Goal: Task Accomplishment & Management: Use online tool/utility

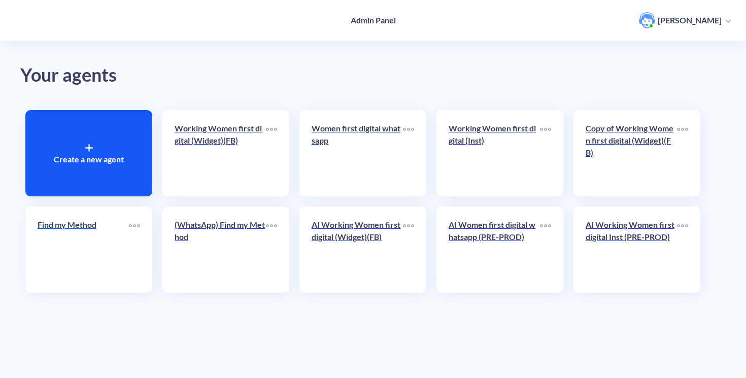
click at [91, 230] on p "Find my Method" at bounding box center [83, 225] width 91 height 12
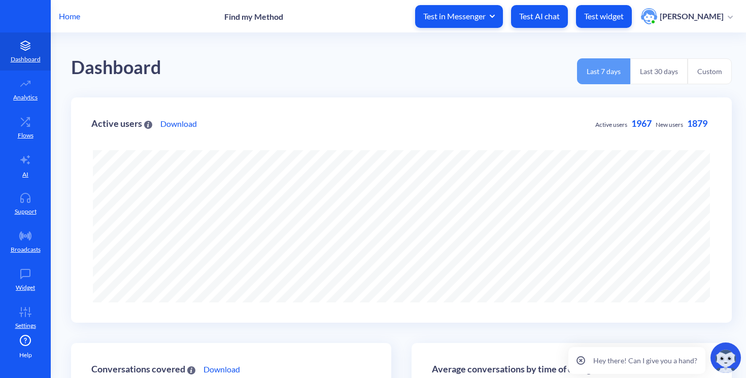
scroll to position [378, 746]
click at [18, 137] on p "Flows" at bounding box center [26, 135] width 16 height 9
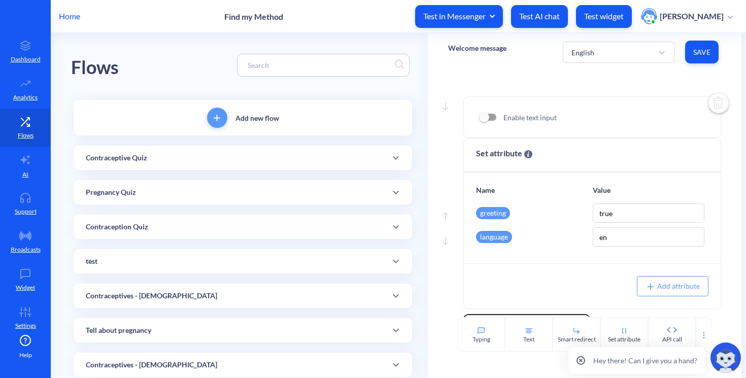
click at [162, 153] on div "Contraceptive Quiz" at bounding box center [243, 158] width 314 height 11
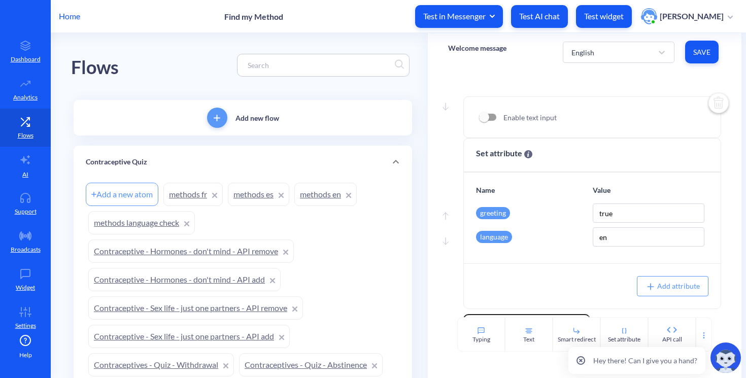
click at [191, 195] on link "methods fr" at bounding box center [192, 194] width 59 height 23
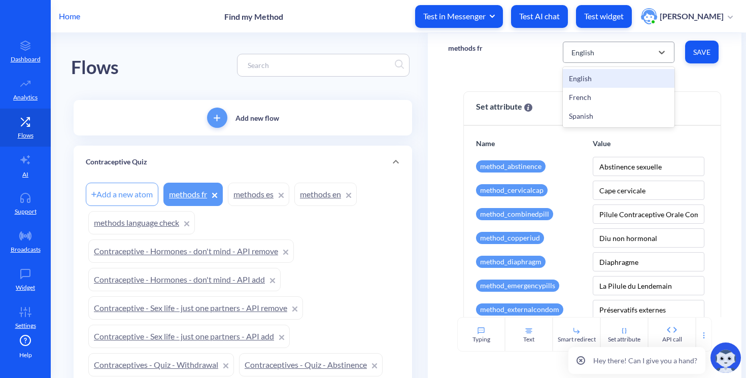
click at [607, 44] on div "English" at bounding box center [609, 52] width 86 height 18
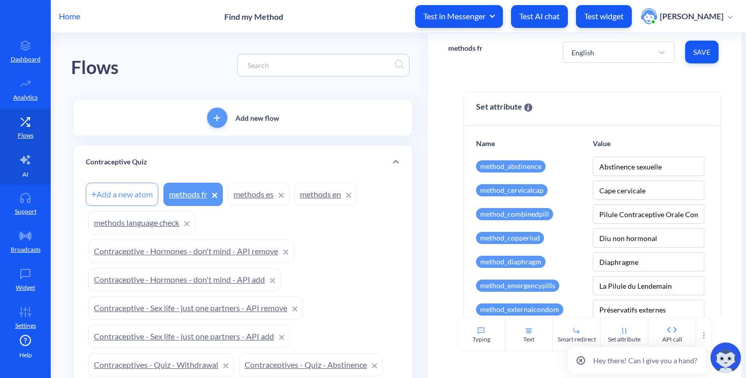
click at [27, 165] on icon at bounding box center [25, 160] width 12 height 12
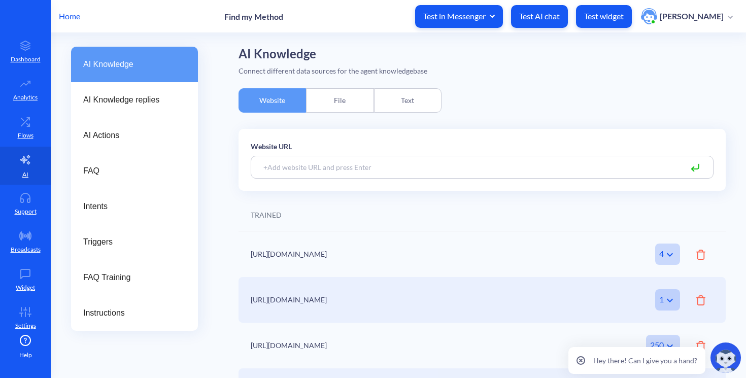
scroll to position [42, 0]
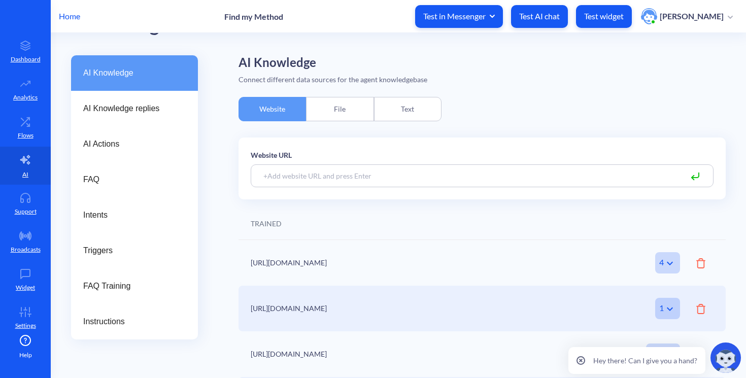
click at [361, 107] on div "File" at bounding box center [340, 109] width 68 height 24
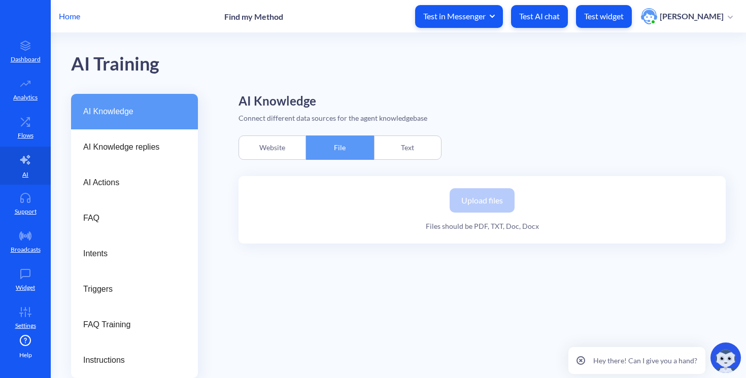
scroll to position [4, 0]
click at [405, 143] on div "Text" at bounding box center [408, 148] width 68 height 24
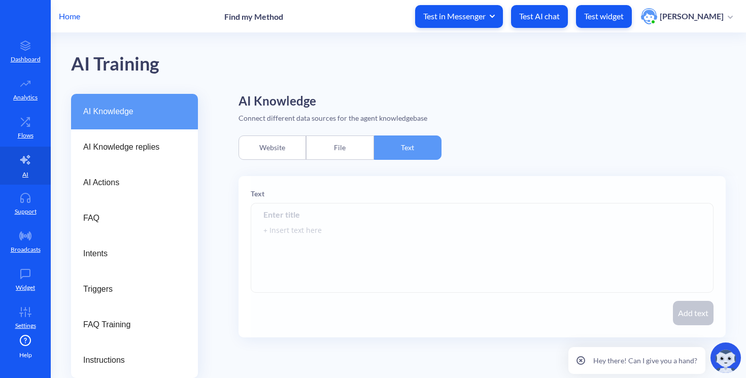
click at [279, 142] on div "Website" at bounding box center [273, 148] width 68 height 24
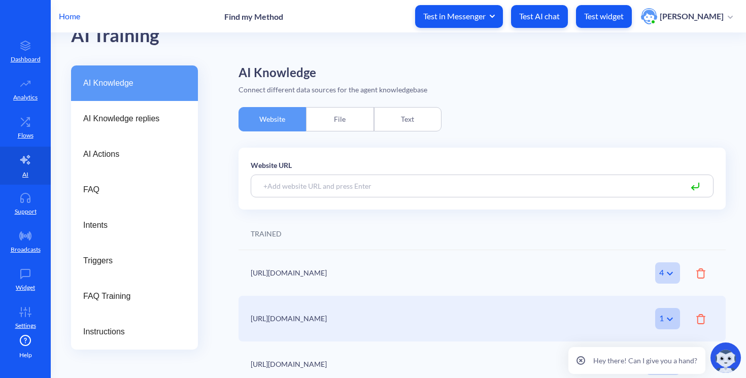
scroll to position [31, 0]
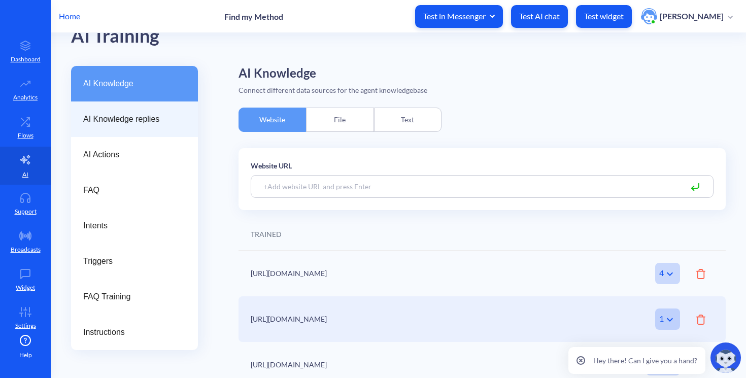
click at [152, 117] on span "AI Knowledge replies" at bounding box center [130, 119] width 94 height 12
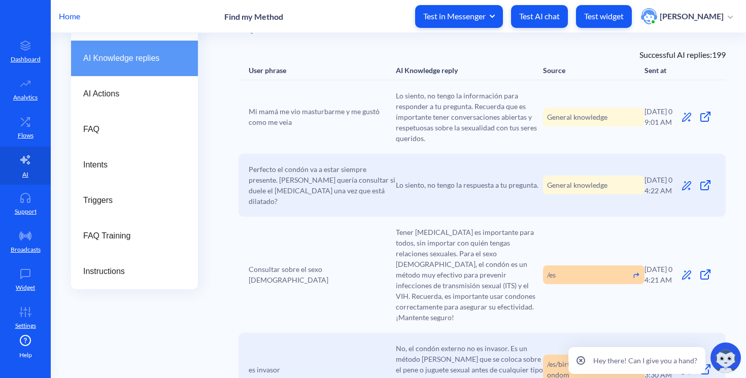
scroll to position [93, 0]
click at [684, 118] on icon at bounding box center [686, 116] width 9 height 9
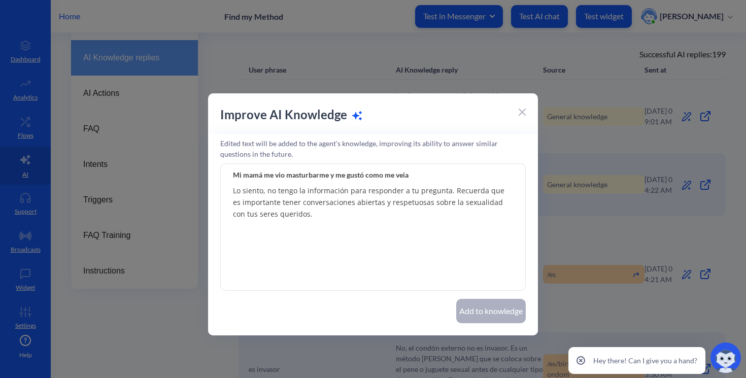
click at [398, 178] on input "Mi mamá me vio masturbarme y me gustó como me veia" at bounding box center [373, 174] width 306 height 23
click at [307, 219] on textarea "Lo siento, no tengo la información para responder a tu pregunta. Recuerda que e…" at bounding box center [373, 227] width 306 height 127
click at [522, 113] on icon at bounding box center [522, 112] width 6 height 6
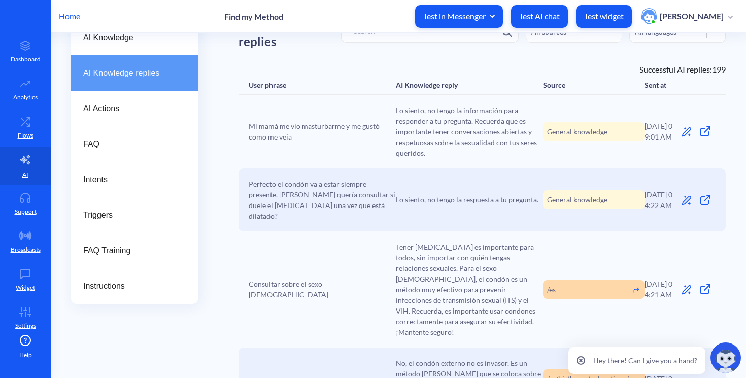
scroll to position [46, 0]
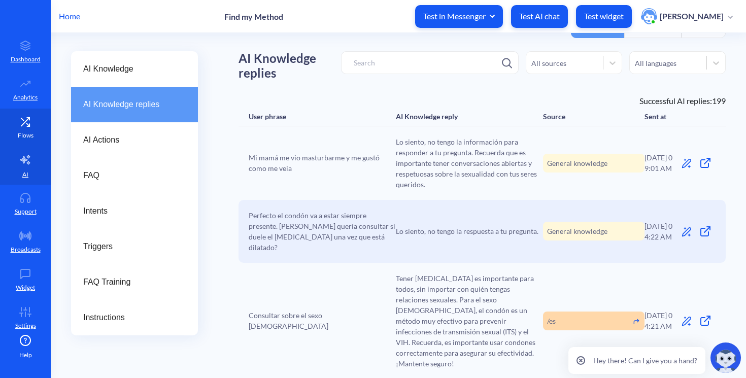
click at [28, 127] on link "Flows" at bounding box center [25, 128] width 51 height 38
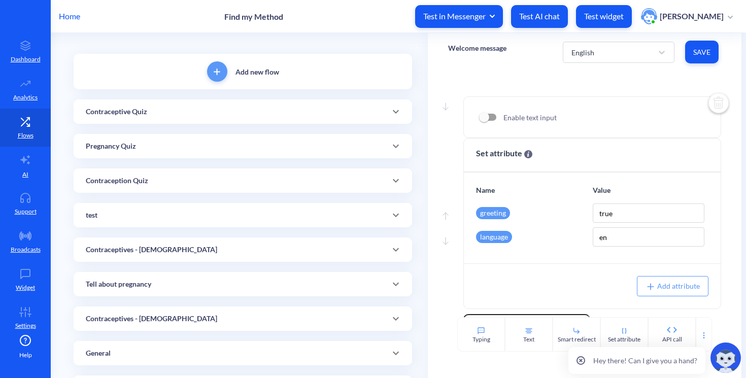
click at [140, 111] on p "Contraceptive Quiz" at bounding box center [116, 112] width 61 height 11
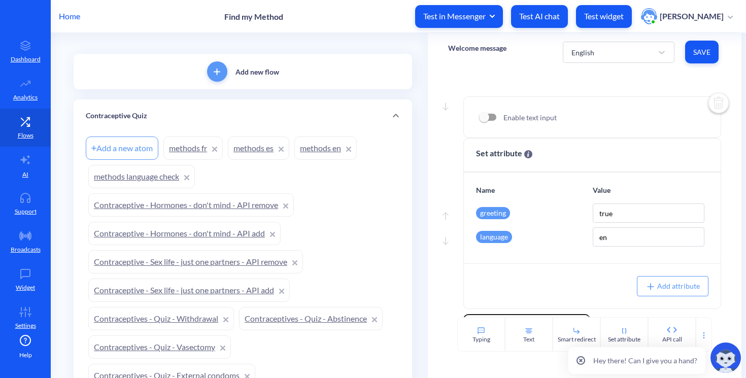
click at [328, 149] on link "methods en" at bounding box center [325, 148] width 62 height 23
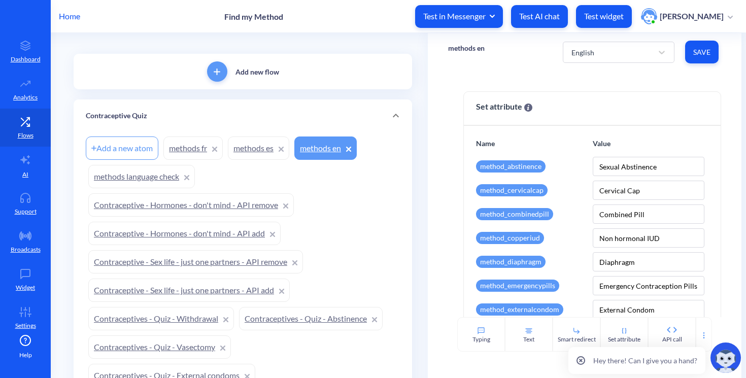
scroll to position [188, 0]
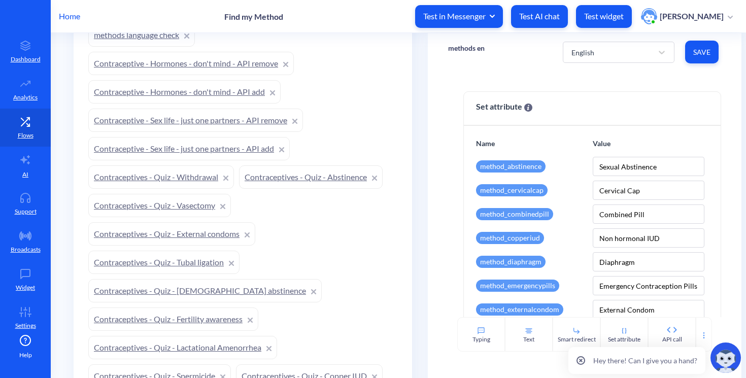
click at [147, 230] on link "Contraceptives - Quiz - External condoms" at bounding box center [171, 233] width 167 height 23
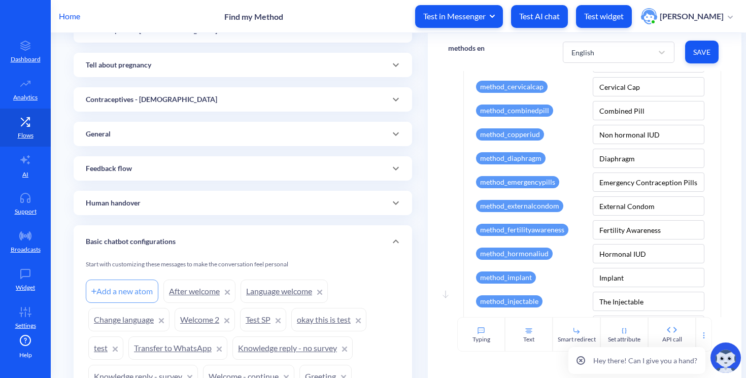
scroll to position [1562, 0]
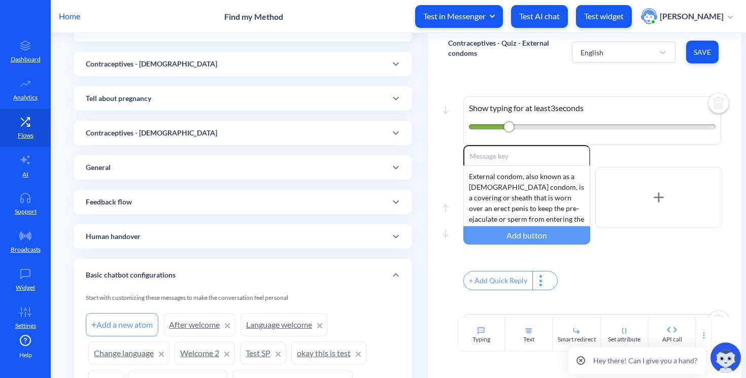
click at [147, 100] on p "Tell about pregnancy" at bounding box center [118, 98] width 65 height 11
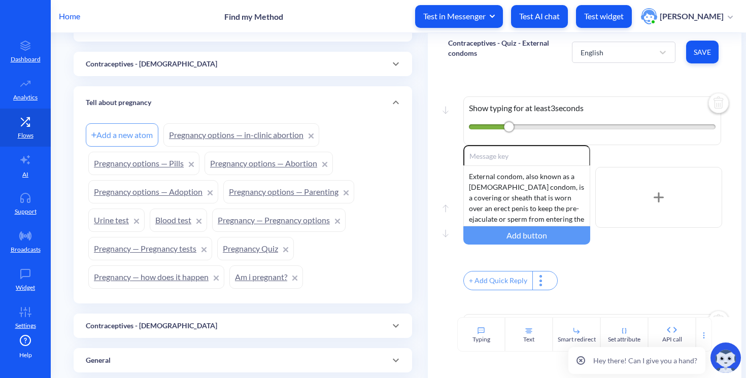
click at [240, 169] on link "Pregnancy options — Abortion" at bounding box center [269, 163] width 128 height 23
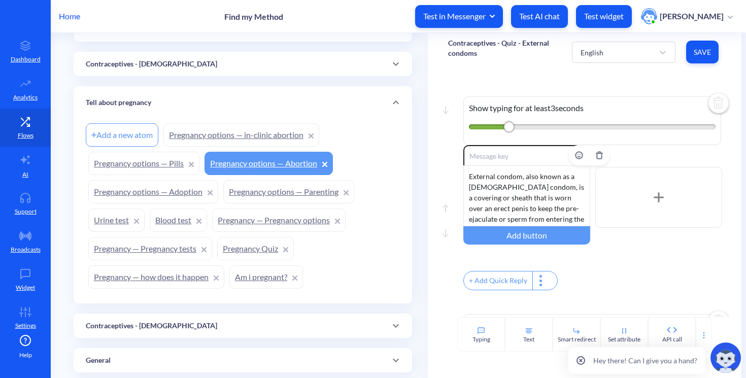
click at [504, 192] on div "External condom, also known as a [DEMOGRAPHIC_DATA] condom, is a covering or sh…" at bounding box center [526, 195] width 127 height 61
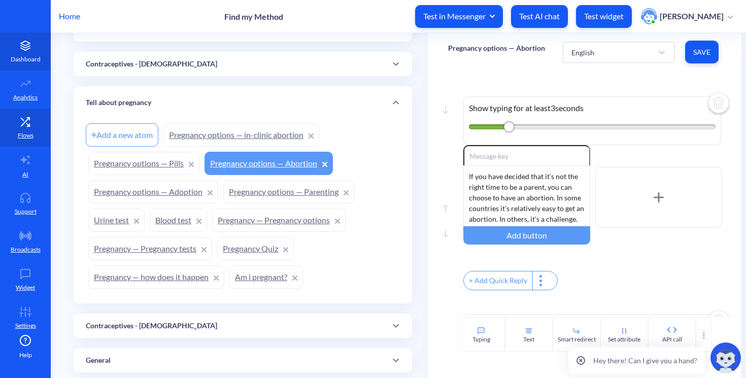
click at [21, 57] on p "Dashboard" at bounding box center [26, 59] width 30 height 9
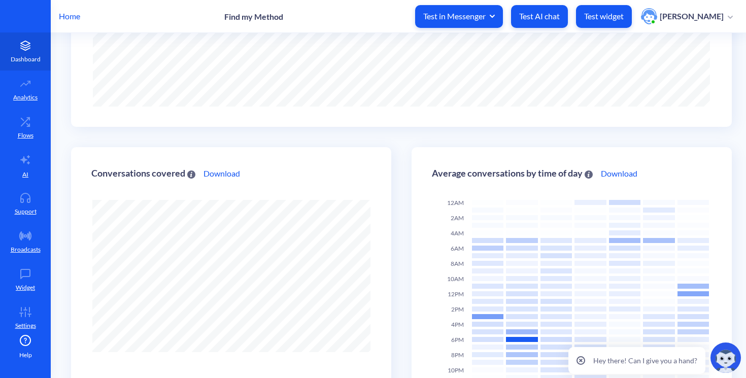
scroll to position [378, 746]
click at [69, 17] on p "Home" at bounding box center [69, 16] width 21 height 12
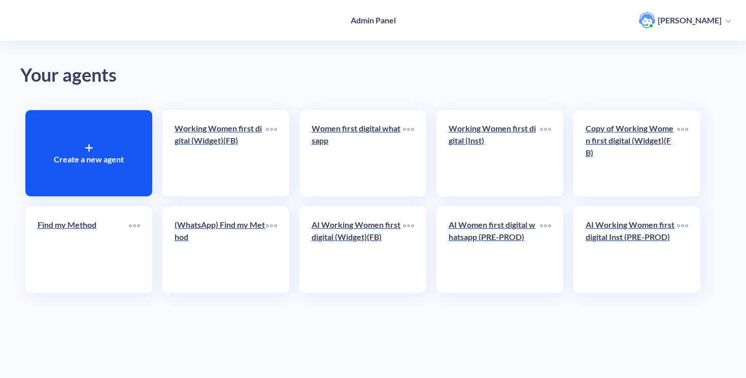
click at [247, 142] on p "Working Women first digital (Widget)(FB)" at bounding box center [220, 134] width 91 height 24
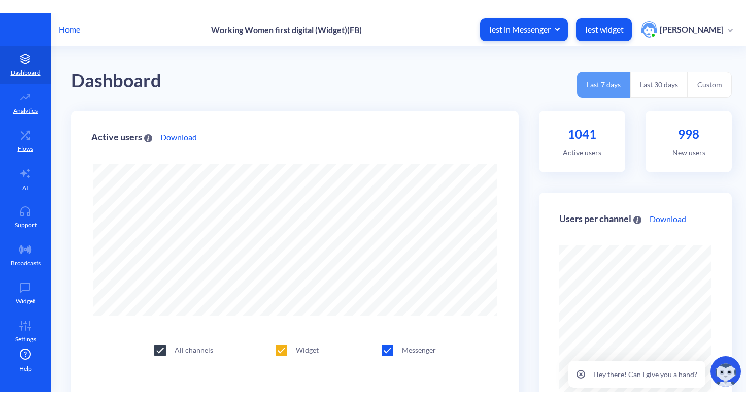
scroll to position [378, 746]
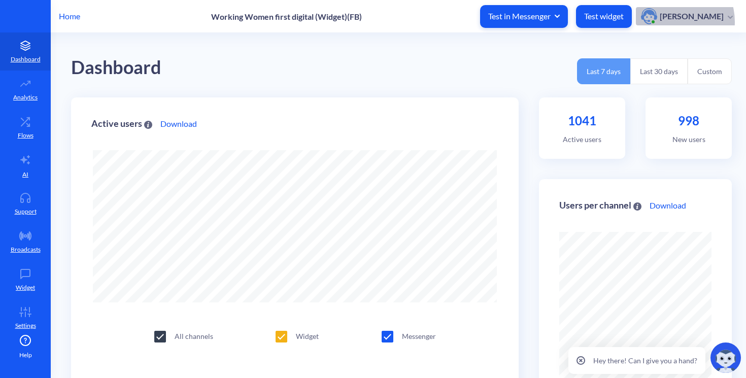
click at [677, 22] on span "[PERSON_NAME]" at bounding box center [687, 16] width 92 height 16
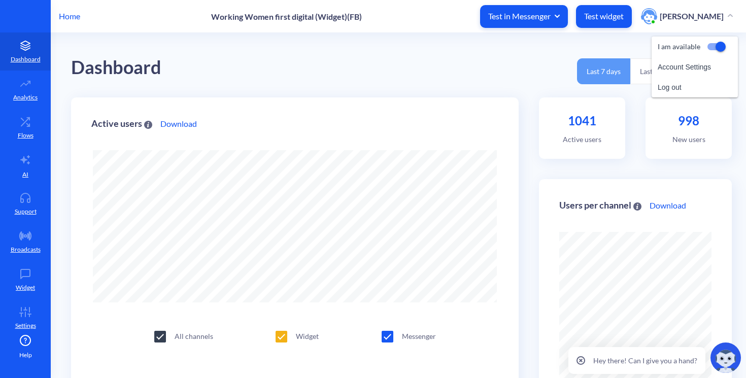
click at [677, 22] on span "[PERSON_NAME]" at bounding box center [687, 16] width 92 height 16
click at [27, 172] on link "AI" at bounding box center [25, 166] width 51 height 38
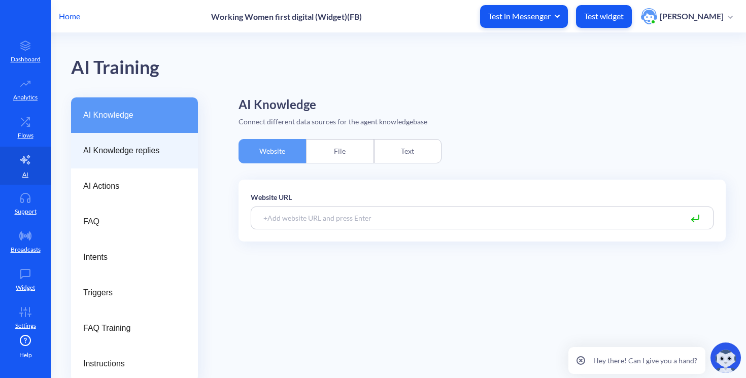
click at [151, 156] on span "AI Knowledge replies" at bounding box center [130, 151] width 94 height 12
